Goal: Task Accomplishment & Management: Complete application form

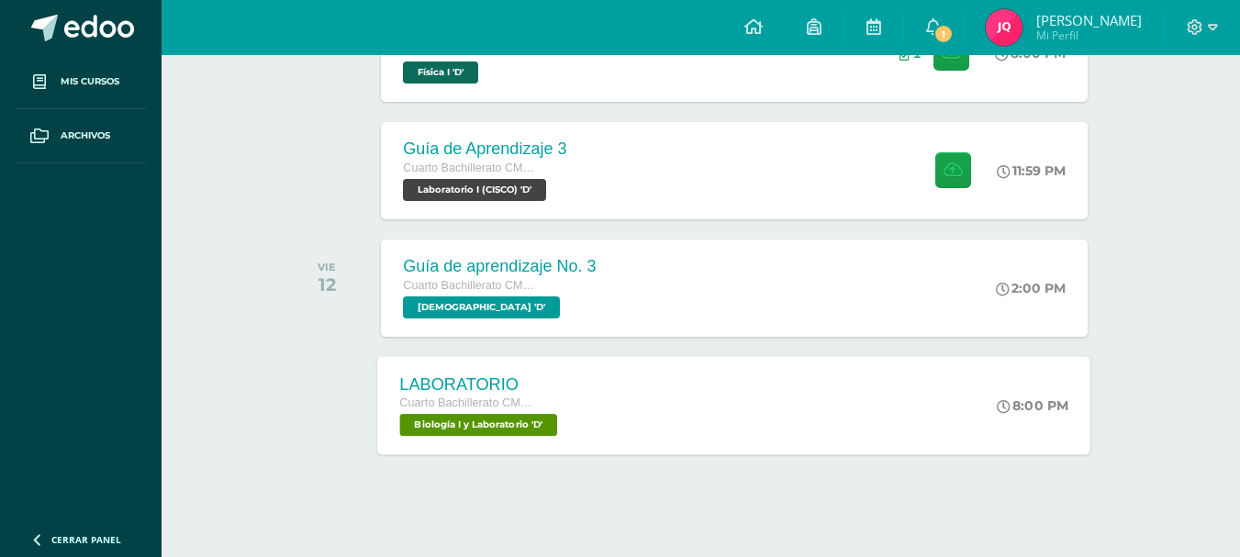
scroll to position [422, 0]
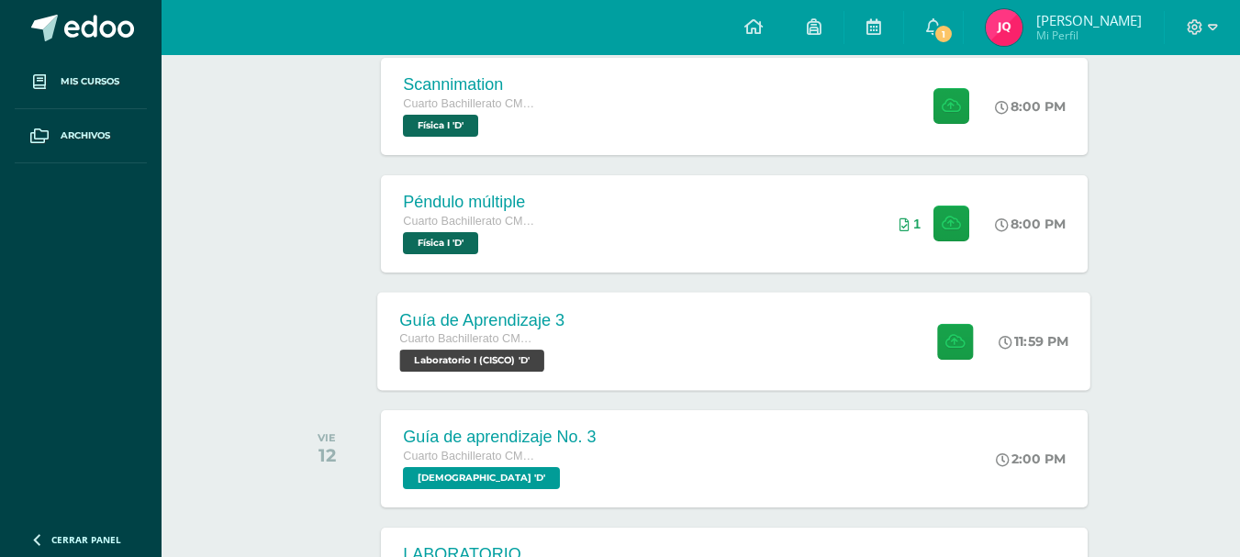
click at [678, 343] on div "Guía de Aprendizaje 3 Cuarto Bachillerato CMP Bachillerato en CCLL con Orientac…" at bounding box center [734, 341] width 713 height 98
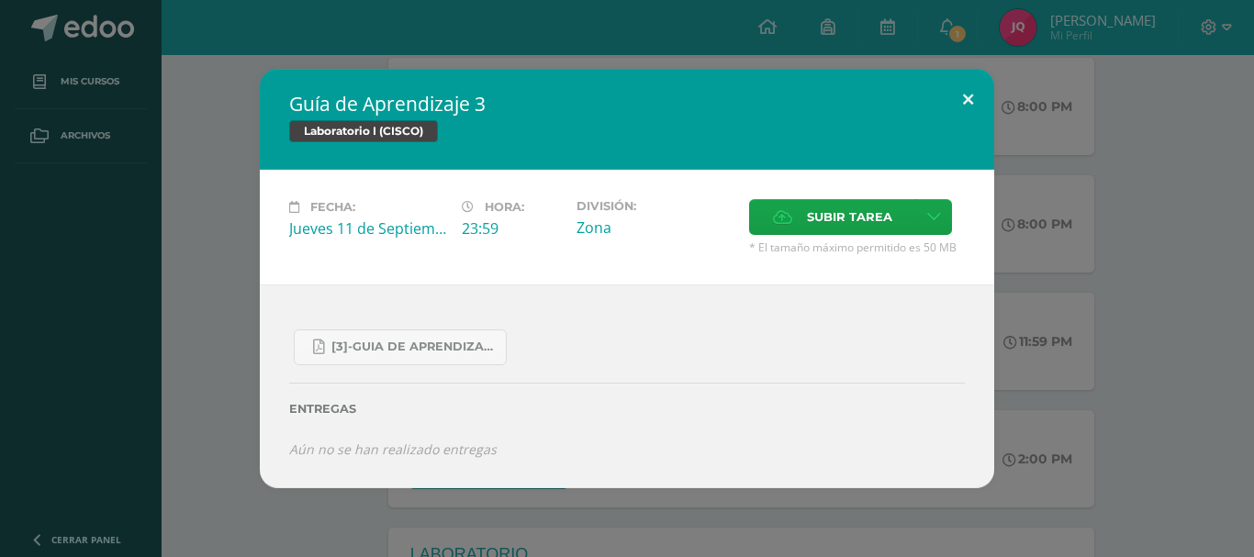
click at [961, 102] on button at bounding box center [968, 100] width 52 height 62
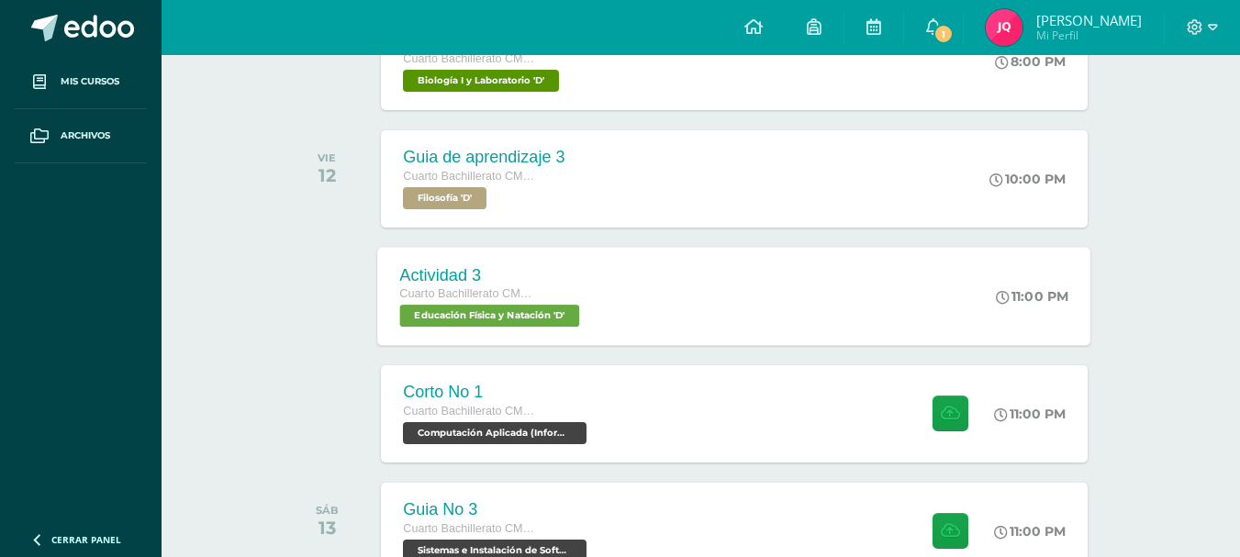
scroll to position [1065, 0]
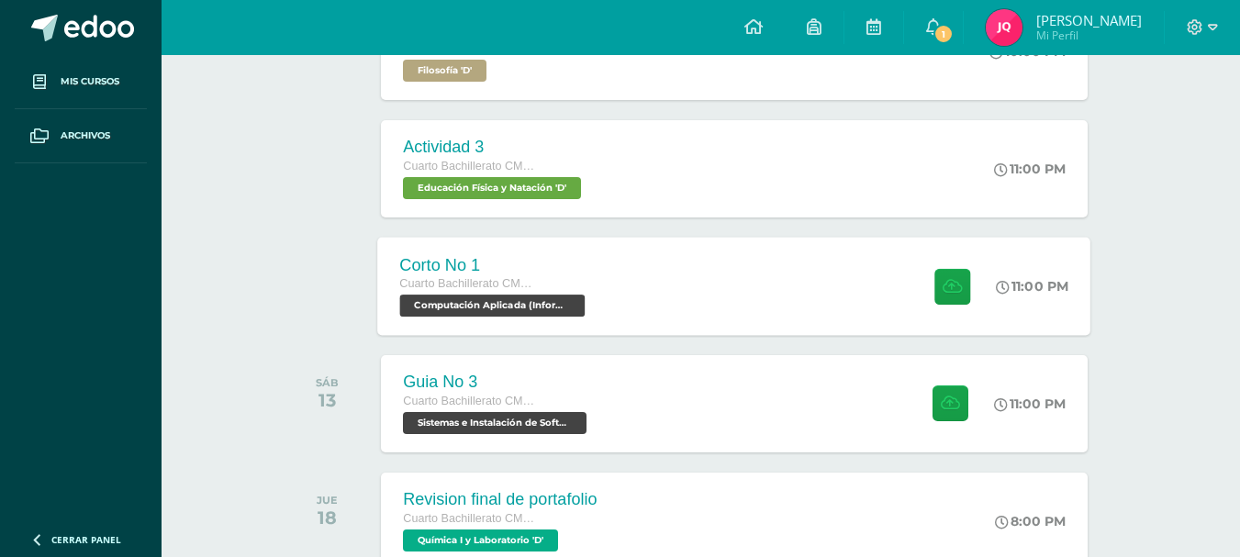
click at [616, 292] on div "Corto No 1 Cuarto Bachillerato CMP Bachillerato en CCLL con Orientación en Comp…" at bounding box center [734, 286] width 713 height 98
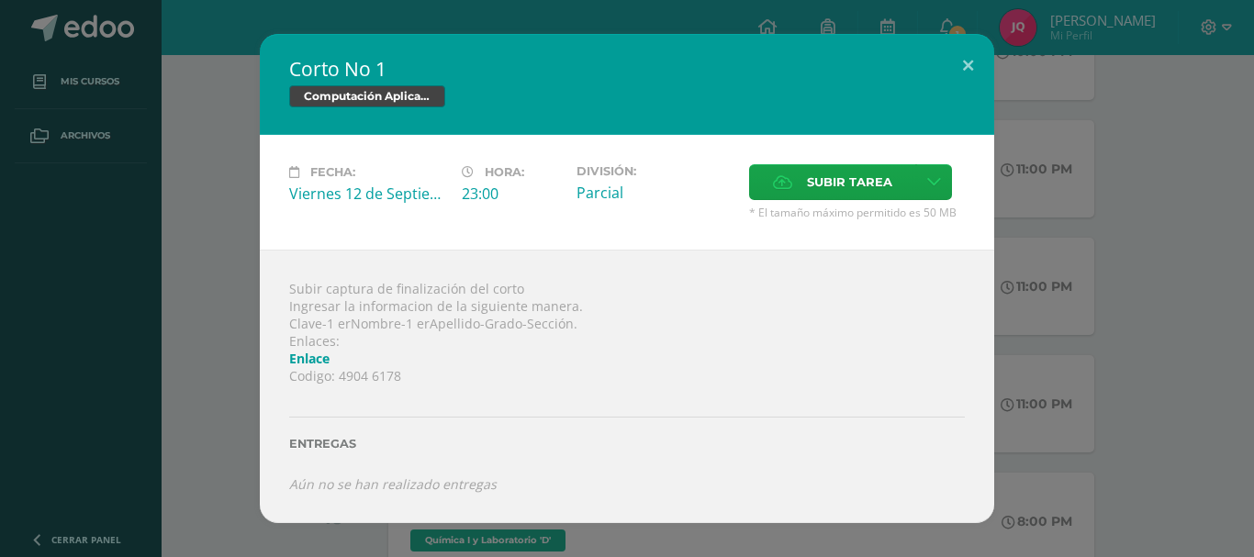
click at [315, 360] on link "Enlace" at bounding box center [309, 358] width 40 height 17
click at [941, 69] on h2 "Corto No 1" at bounding box center [626, 69] width 675 height 26
click at [788, 184] on icon at bounding box center [782, 182] width 19 height 12
click at [0, 0] on input "Subir tarea" at bounding box center [0, 0] width 0 height 0
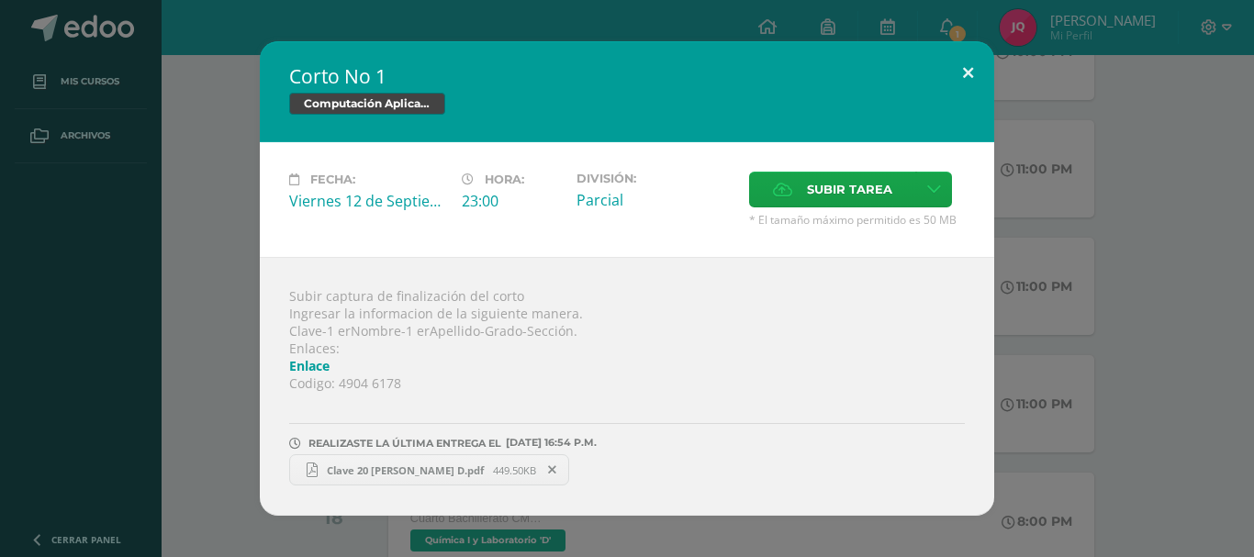
drag, startPoint x: 965, startPoint y: 71, endPoint x: 954, endPoint y: 84, distance: 16.3
click at [964, 73] on button at bounding box center [968, 72] width 52 height 62
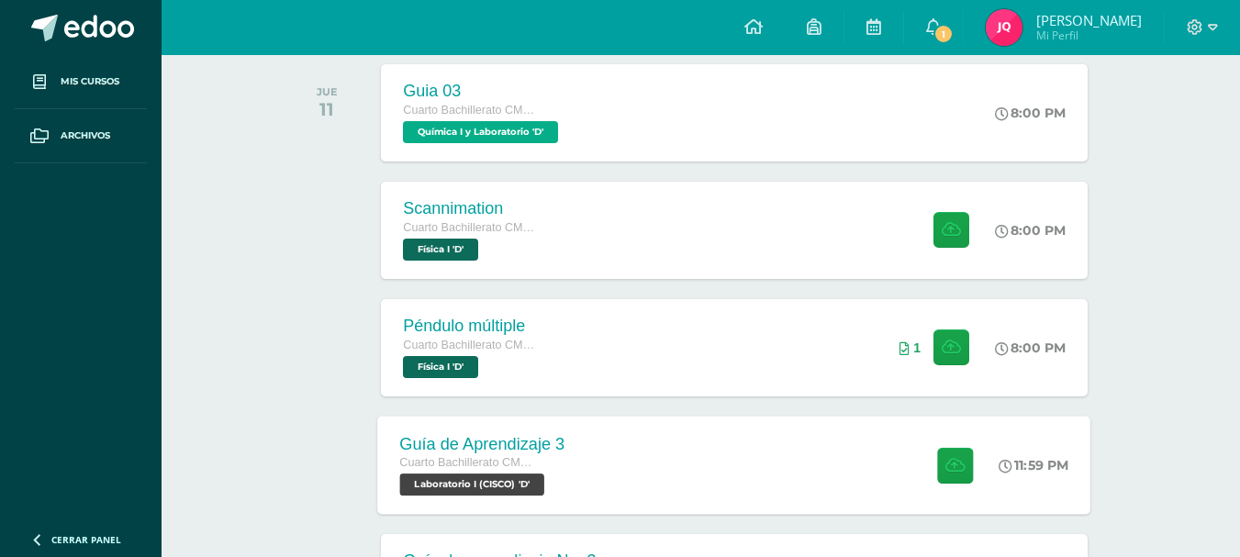
scroll to position [330, 0]
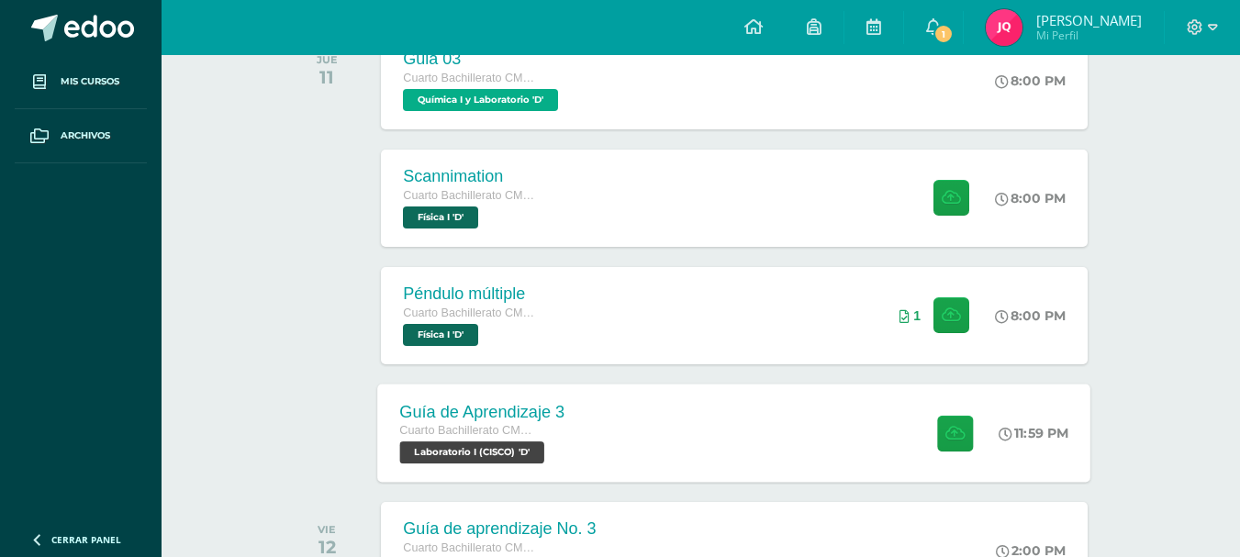
click at [722, 433] on div "Guía de Aprendizaje 3 Cuarto Bachillerato CMP Bachillerato en CCLL con Orientac…" at bounding box center [734, 433] width 713 height 98
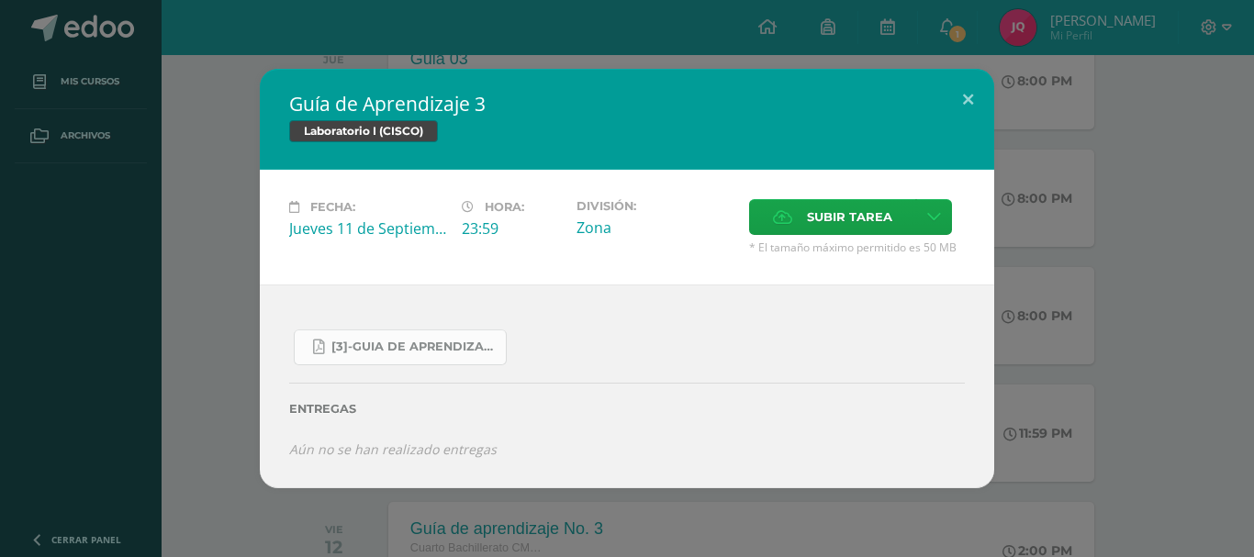
click at [337, 340] on span "[3]-GUIA DE APRENDIZAJE 3 IV [PERSON_NAME] CISCO UNIDAD 4.pdf" at bounding box center [413, 347] width 165 height 15
click at [982, 90] on button at bounding box center [968, 100] width 52 height 62
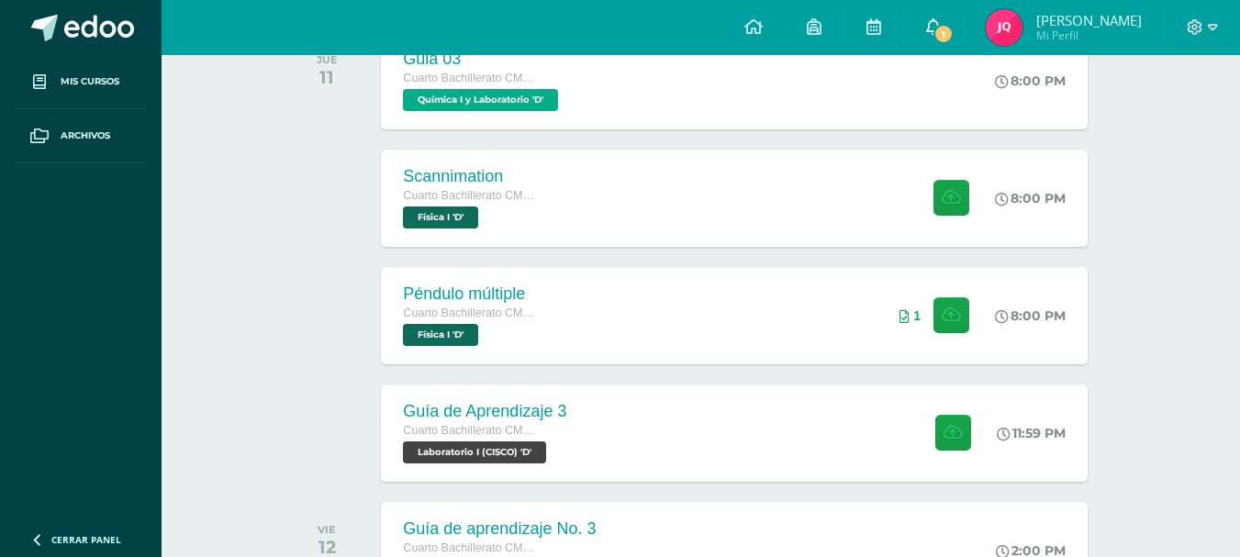
click at [962, 28] on link "1" at bounding box center [933, 27] width 59 height 55
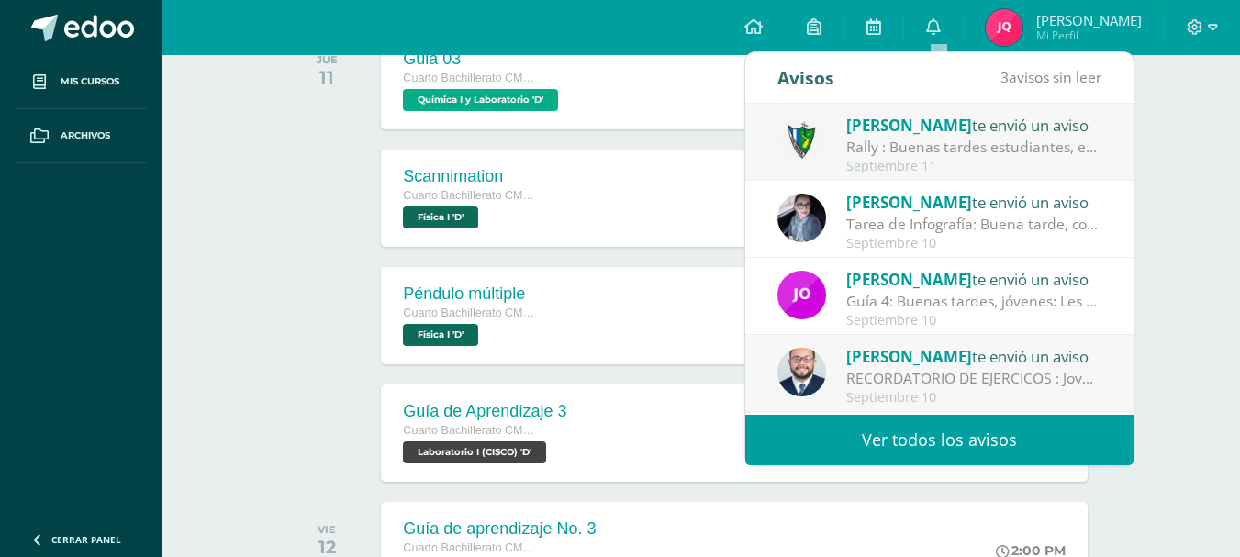
click at [827, 136] on div "[PERSON_NAME] te envió un aviso Rally : Buenas tardes estudiantes, es un gusto …" at bounding box center [939, 143] width 324 height 61
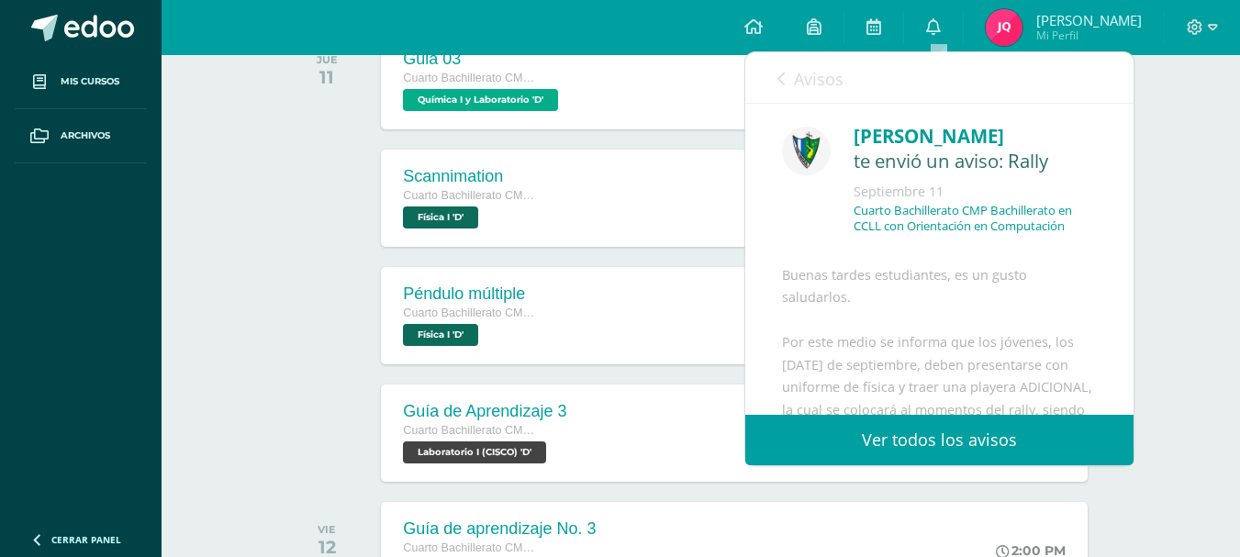
click at [792, 84] on link "Avisos" at bounding box center [810, 78] width 66 height 52
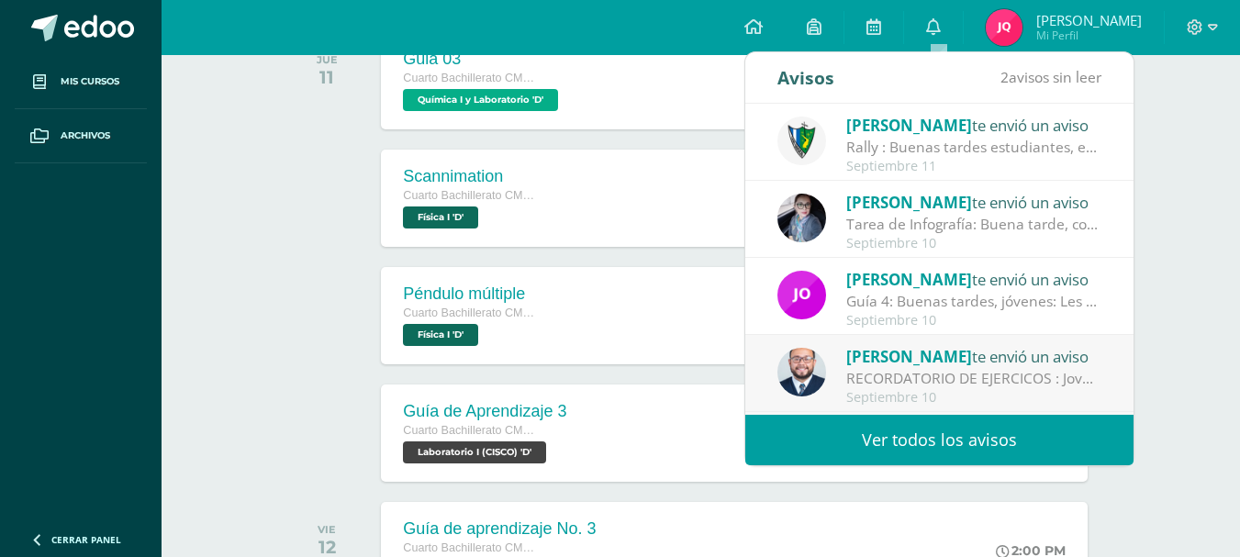
drag, startPoint x: 875, startPoint y: 380, endPoint x: 837, endPoint y: 307, distance: 81.7
click at [875, 381] on div "RECORDATORIO DE EJERCICOS : Jovenes buenas tardes, un gusto saludarlos. Les rec…" at bounding box center [973, 378] width 255 height 21
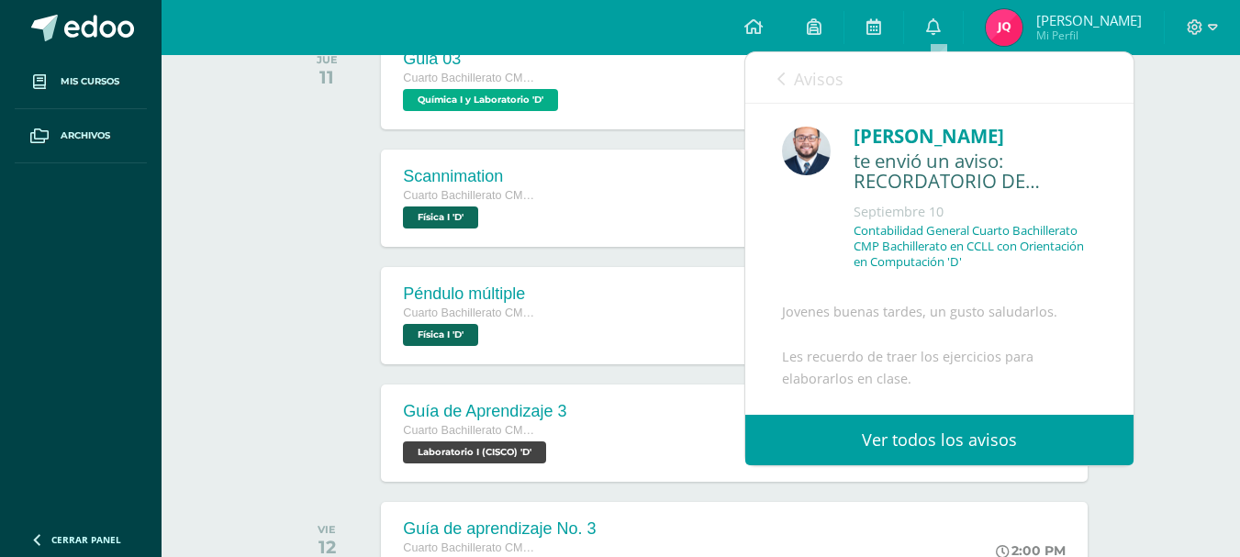
click at [796, 66] on link "Avisos" at bounding box center [810, 78] width 66 height 52
